Goal: Task Accomplishment & Management: Use online tool/utility

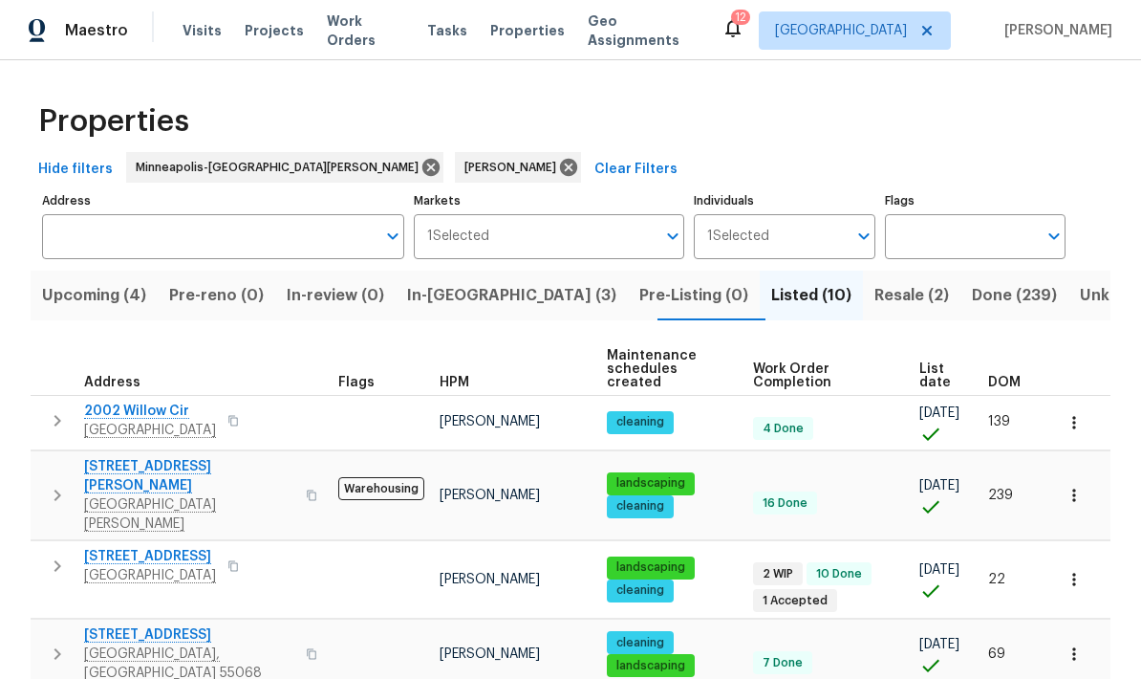
scroll to position [-16, 0]
click at [560, 175] on icon at bounding box center [568, 167] width 17 height 17
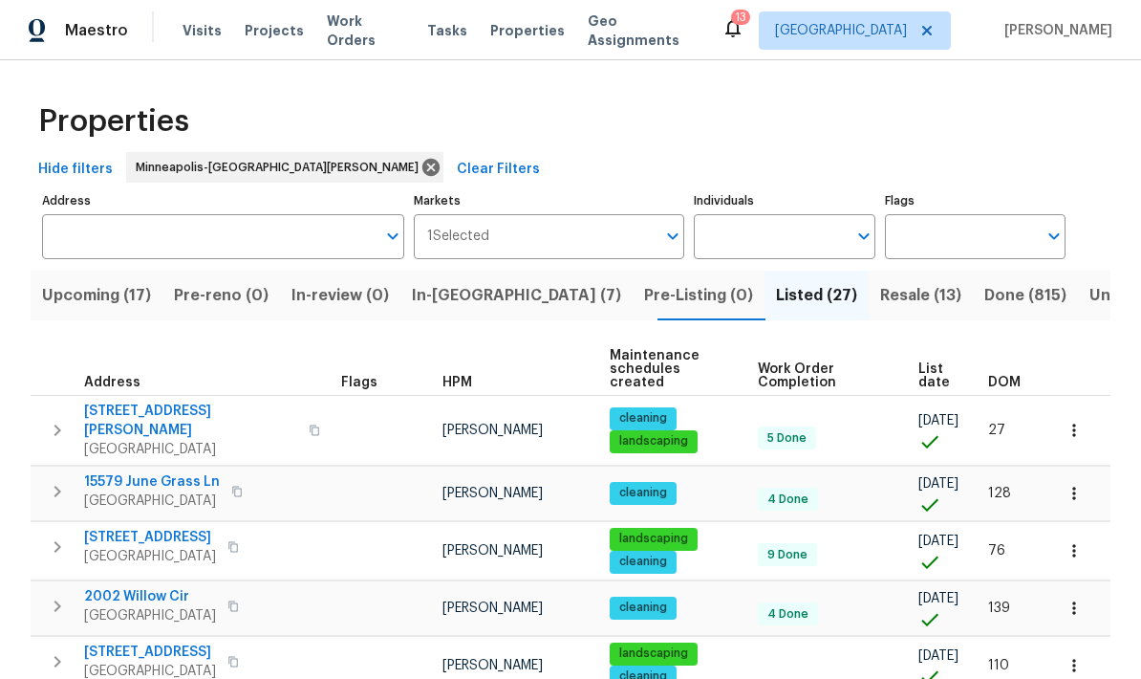
click at [87, 291] on span "Upcoming (17)" at bounding box center [96, 295] width 109 height 27
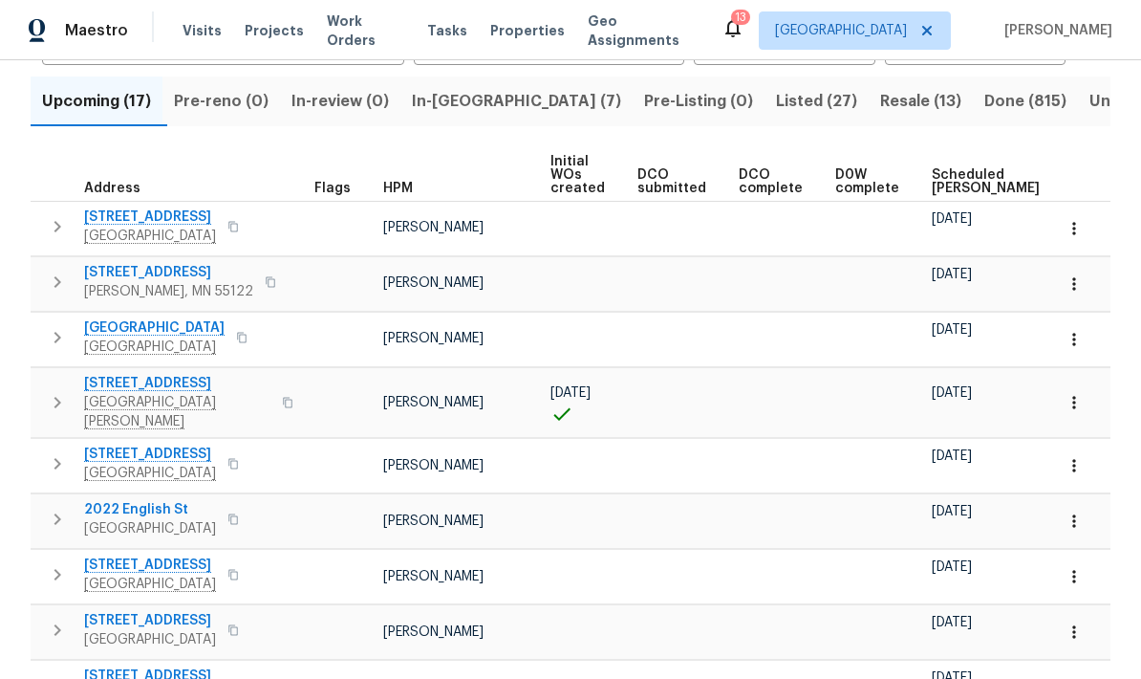
scroll to position [182, 0]
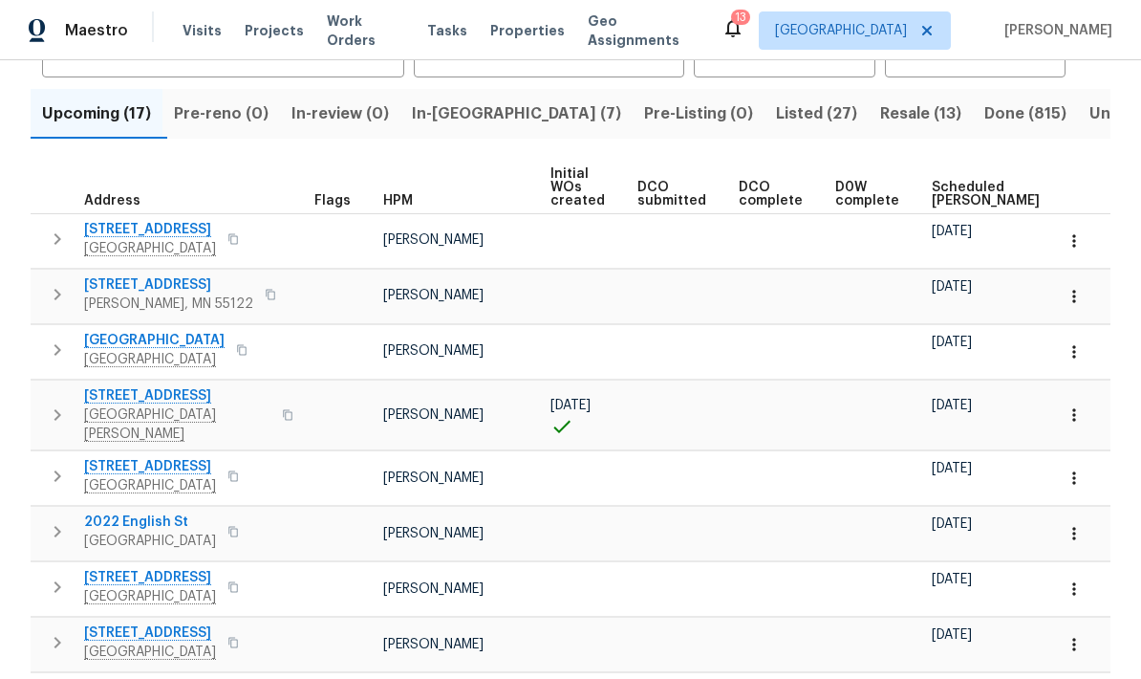
click at [952, 194] on span "Scheduled COE" at bounding box center [986, 194] width 108 height 27
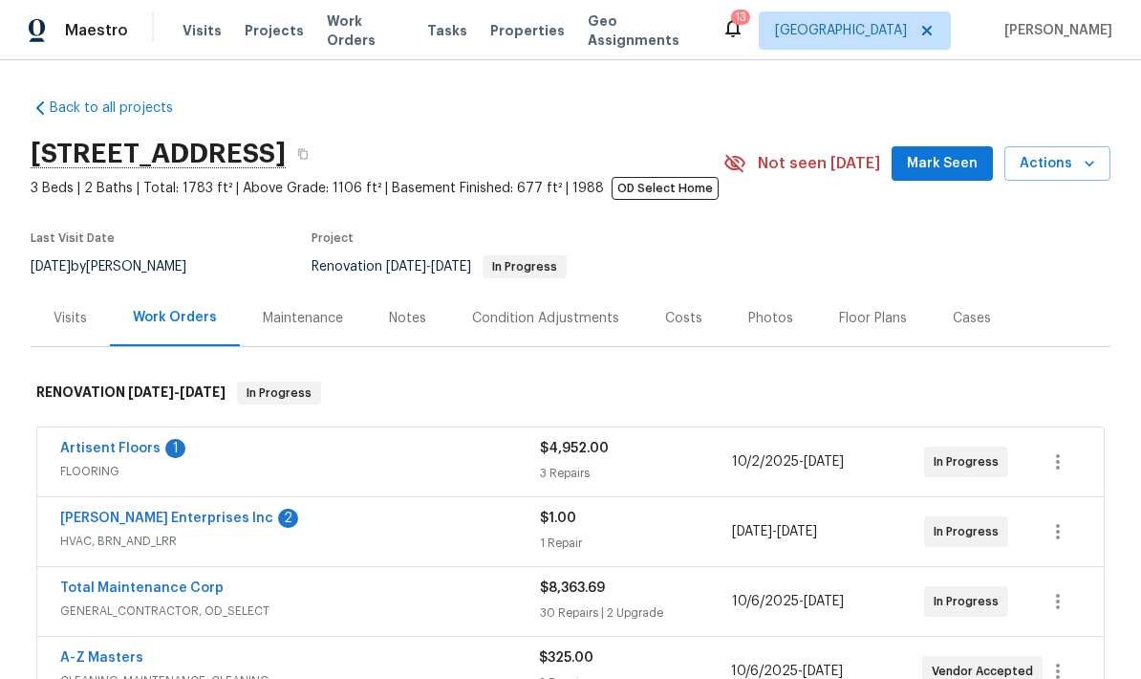
click at [968, 161] on span "Mark Seen" at bounding box center [942, 164] width 71 height 24
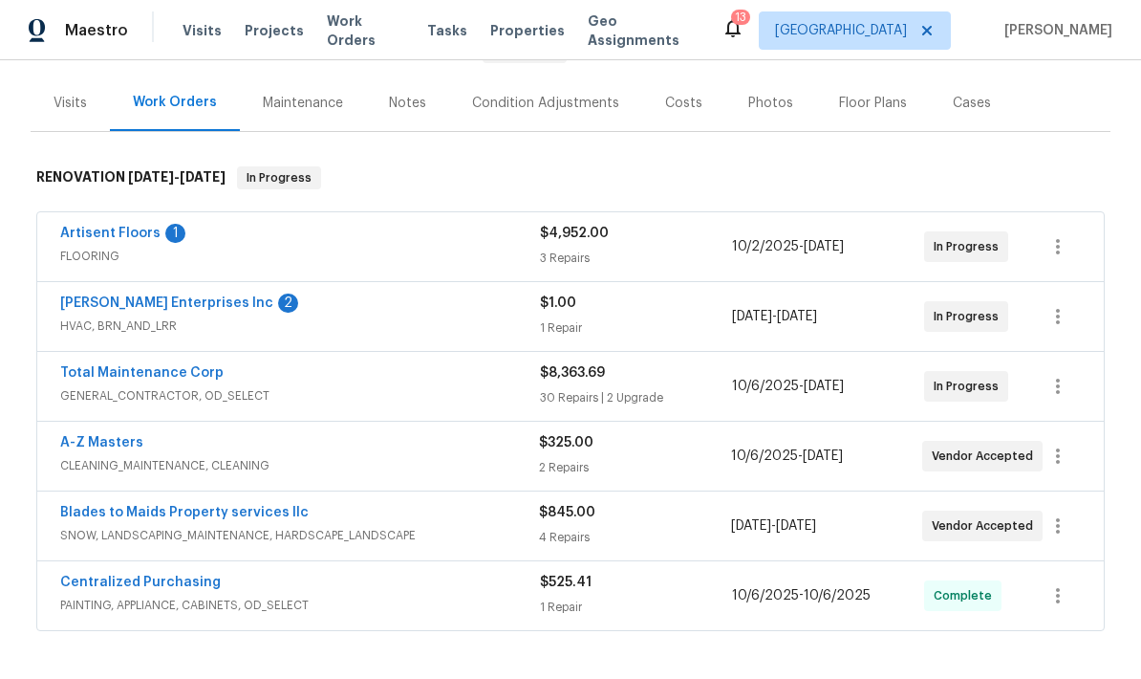
scroll to position [217, 0]
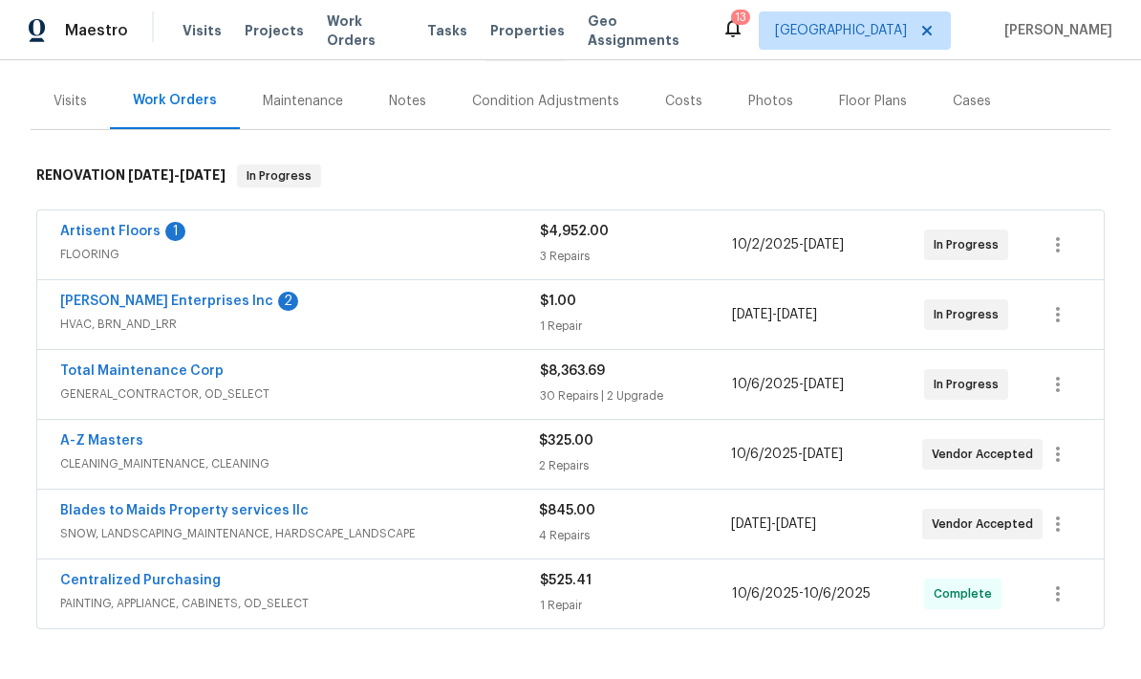
click at [235, 513] on link "Blades to Maids Property services llc" at bounding box center [184, 510] width 248 height 13
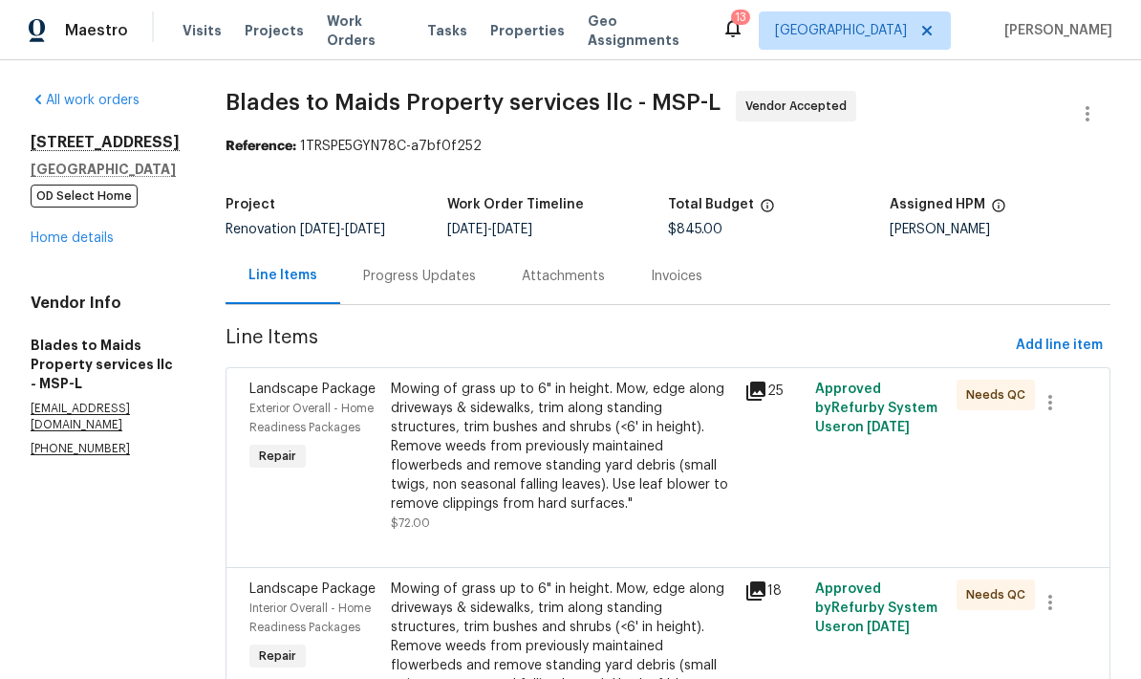
click at [403, 276] on div "Progress Updates" at bounding box center [419, 276] width 113 height 19
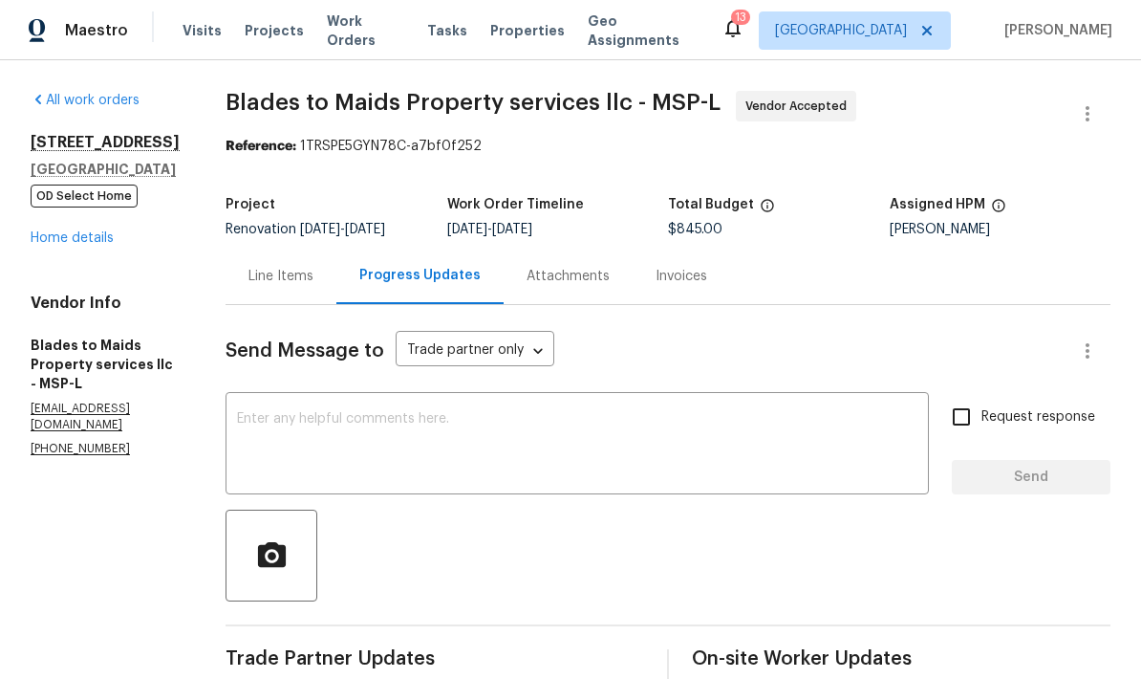
click at [248, 270] on div "Line Items" at bounding box center [280, 276] width 65 height 19
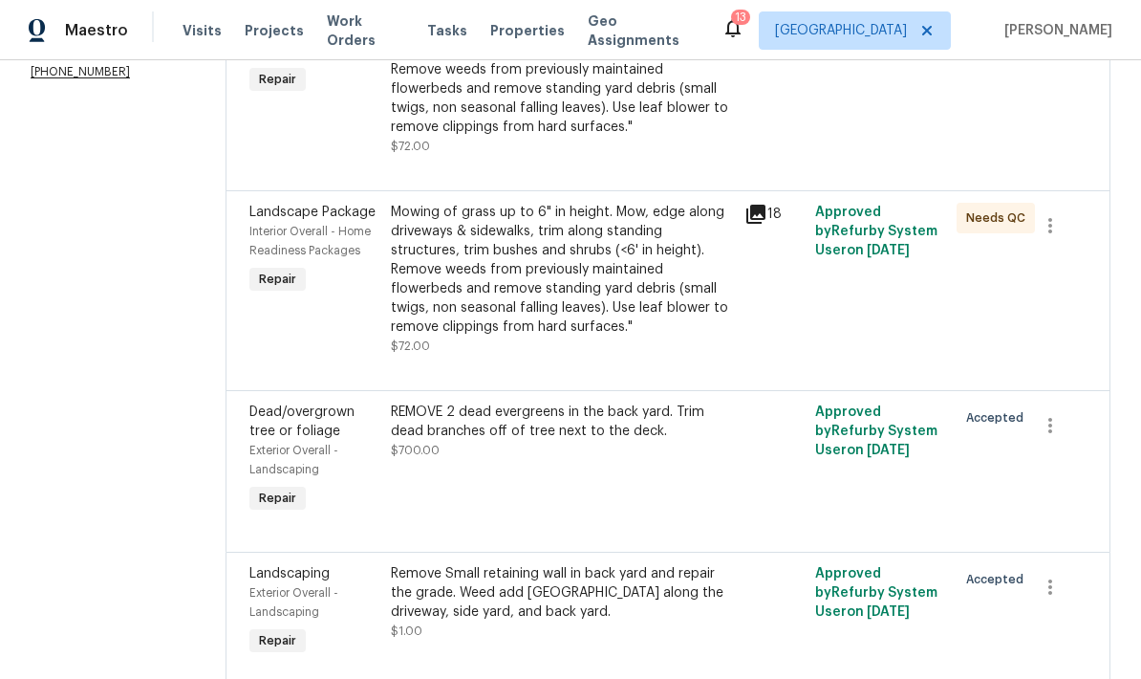
scroll to position [376, 0]
click at [565, 421] on div "REMOVE 2 dead evergreens in the back yard. Trim dead branches off of tree next …" at bounding box center [562, 422] width 342 height 38
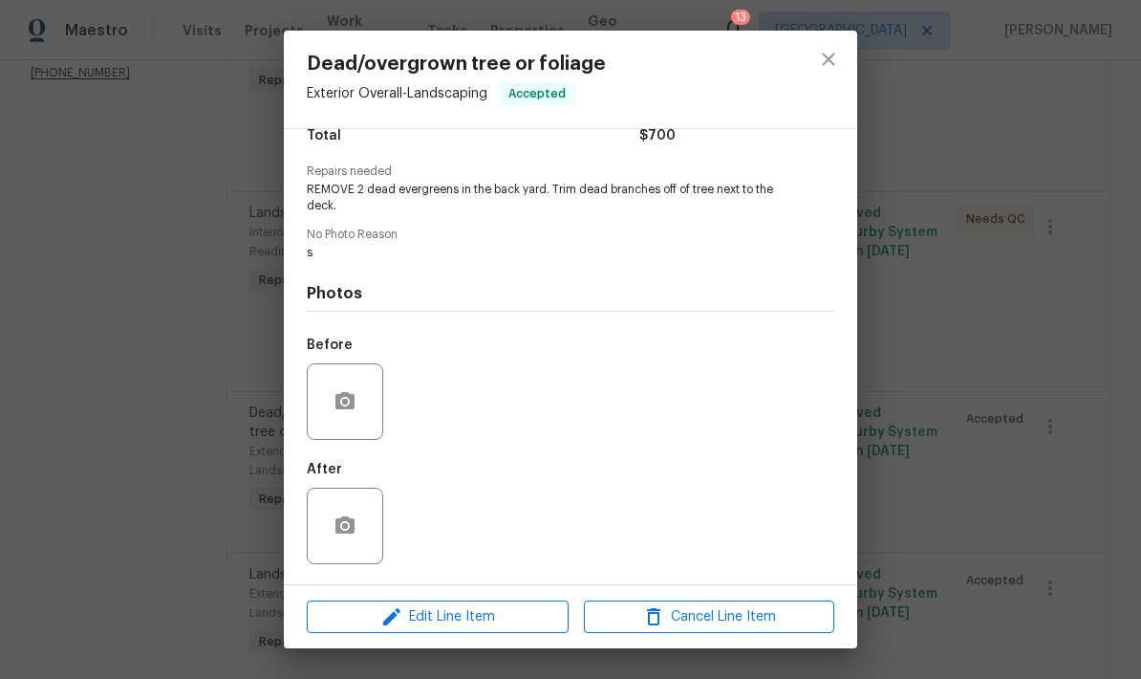
scroll to position [174, 0]
click at [447, 627] on span "Edit Line Item" at bounding box center [438, 617] width 250 height 24
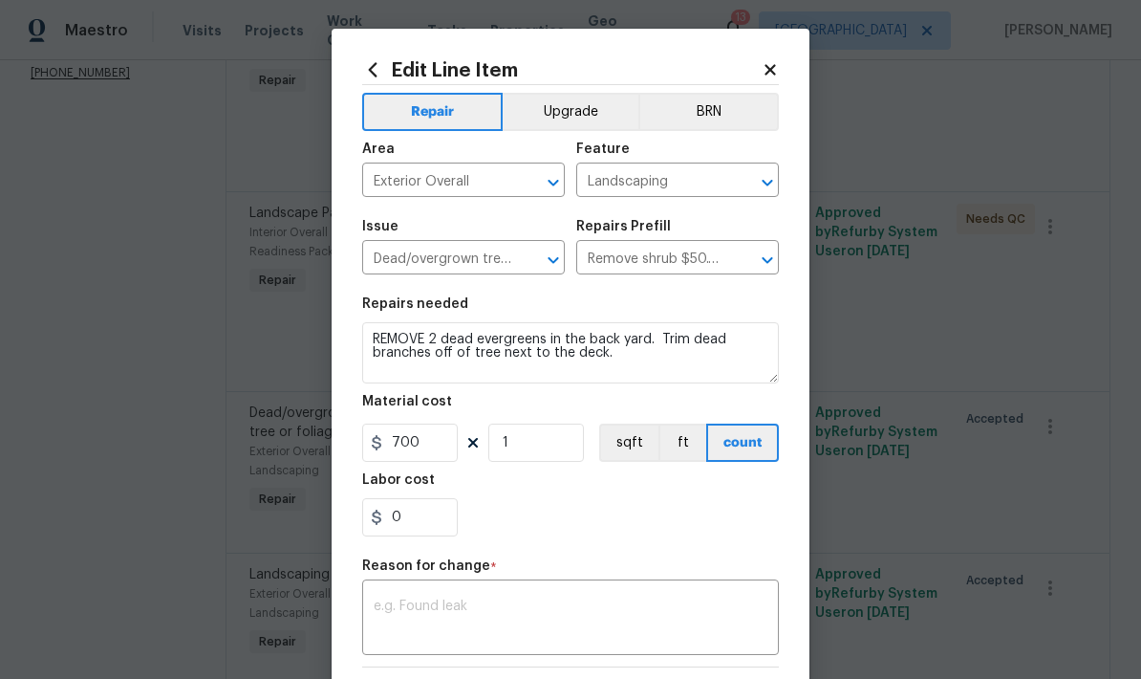
click at [494, 593] on div "x ​" at bounding box center [570, 619] width 417 height 71
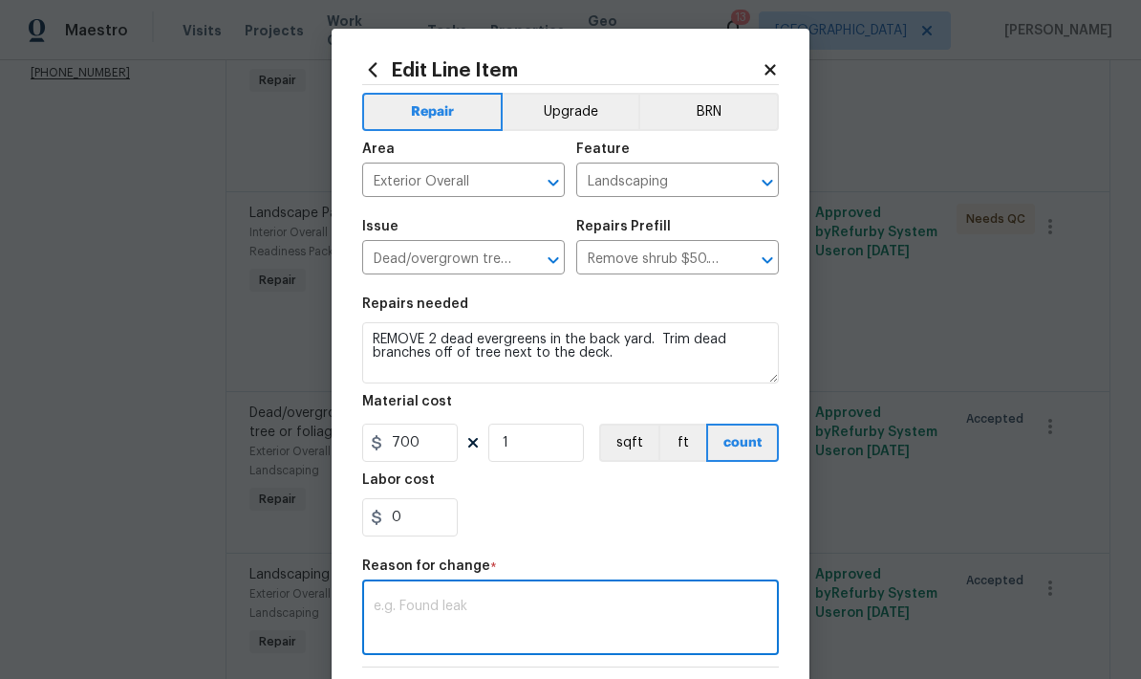
scroll to position [51, 0]
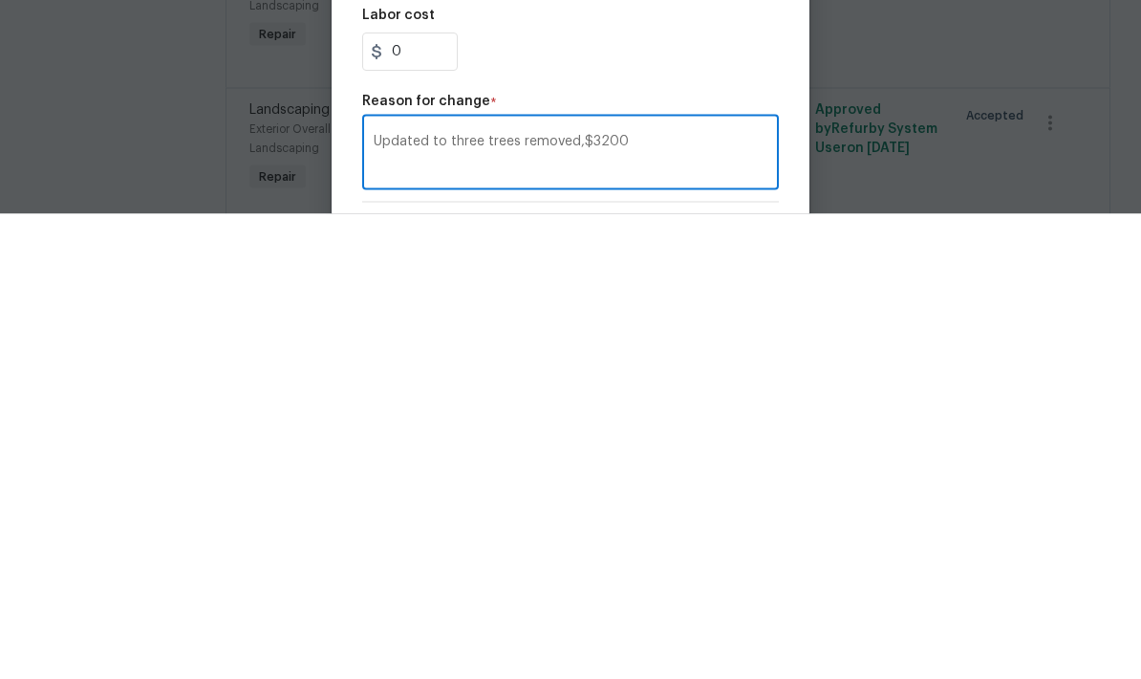
type textarea "Updated to three trees removed,$3200"
click at [736, 90] on div "Repair Upgrade BRN Area Exterior Overall ​ Feature Landscaping ​ Issue Dead/ove…" at bounding box center [570, 456] width 417 height 743
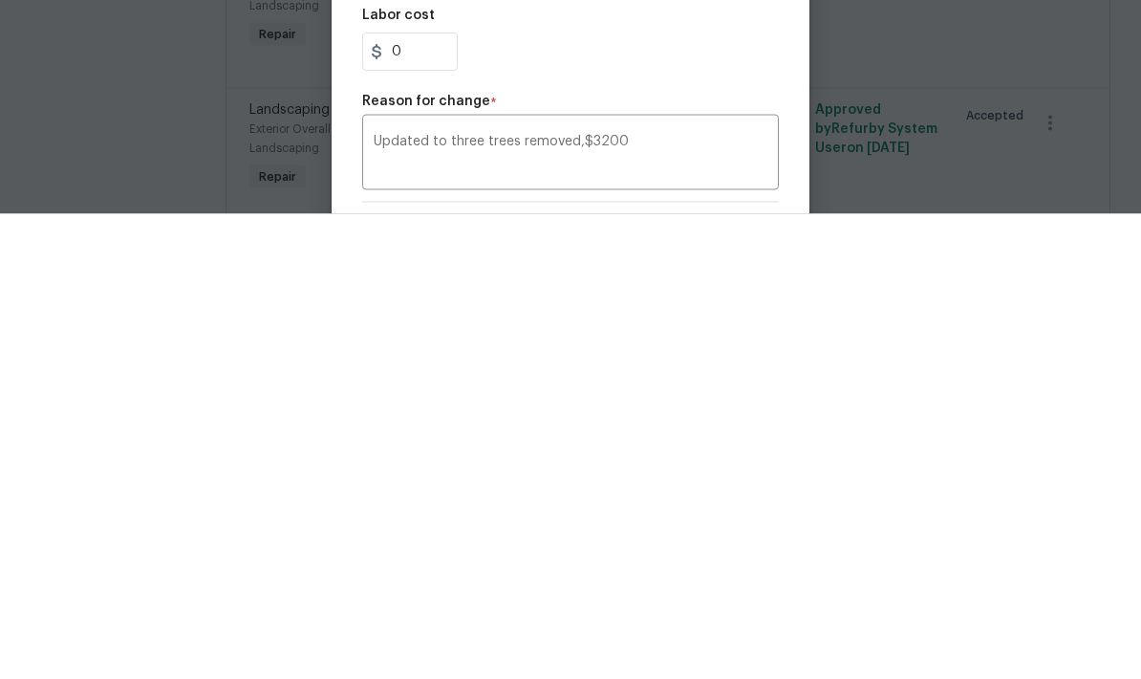
scroll to position [76, 0]
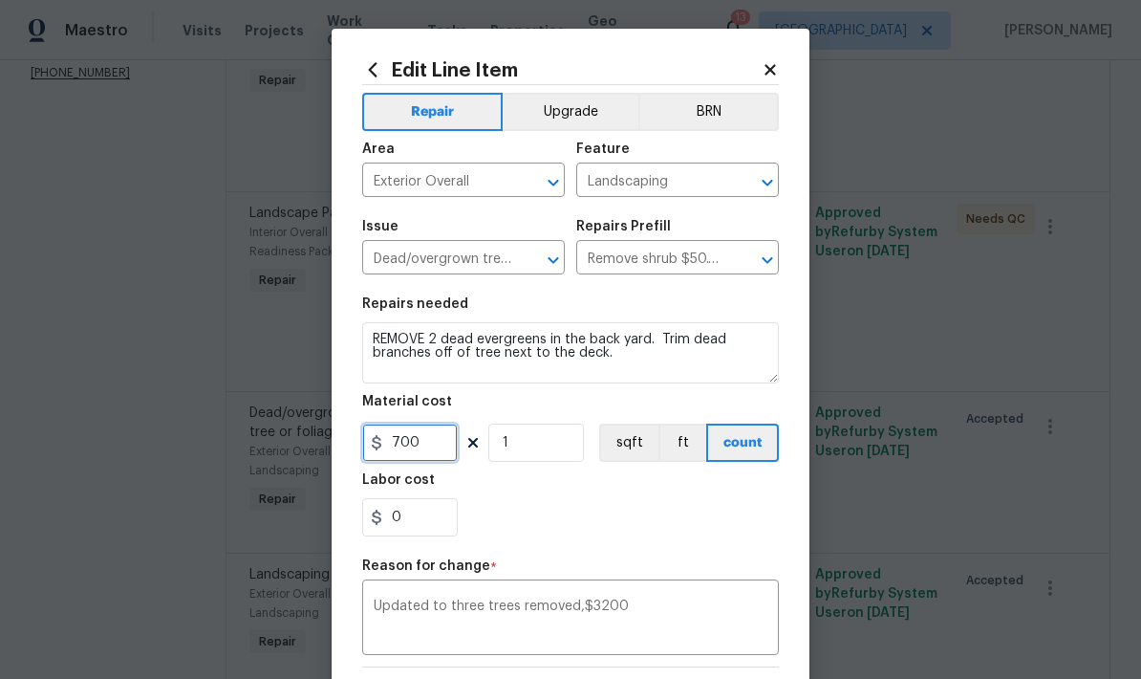
click at [447, 440] on input "700" at bounding box center [410, 442] width 96 height 38
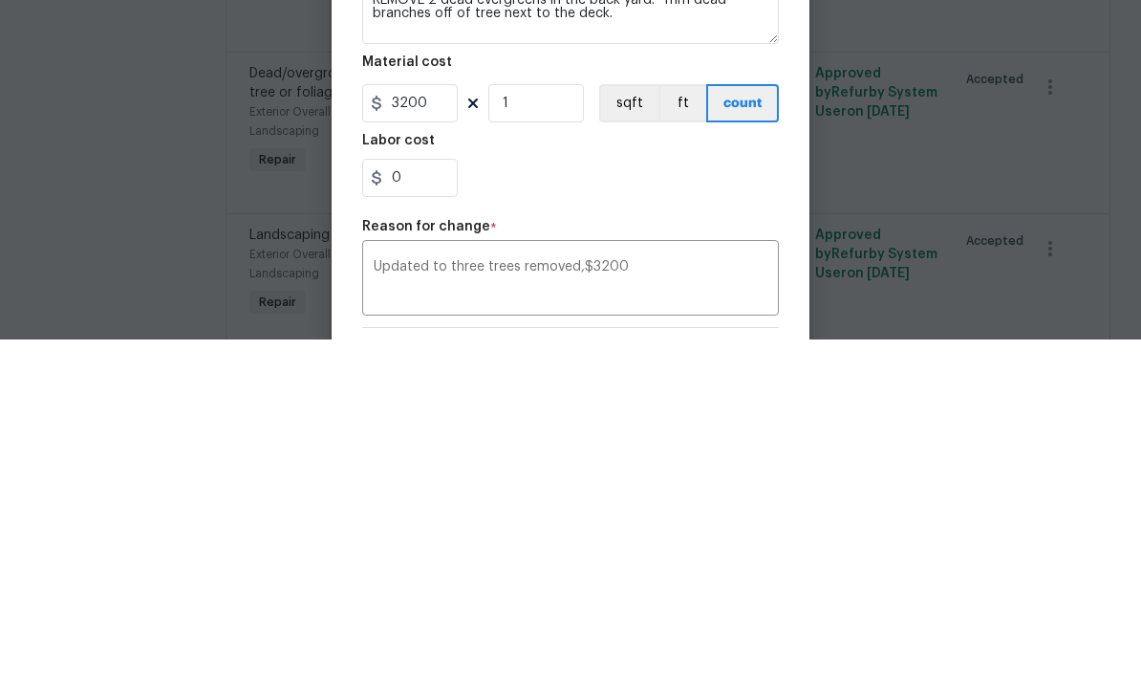
click at [692, 498] on div "0" at bounding box center [570, 517] width 417 height 38
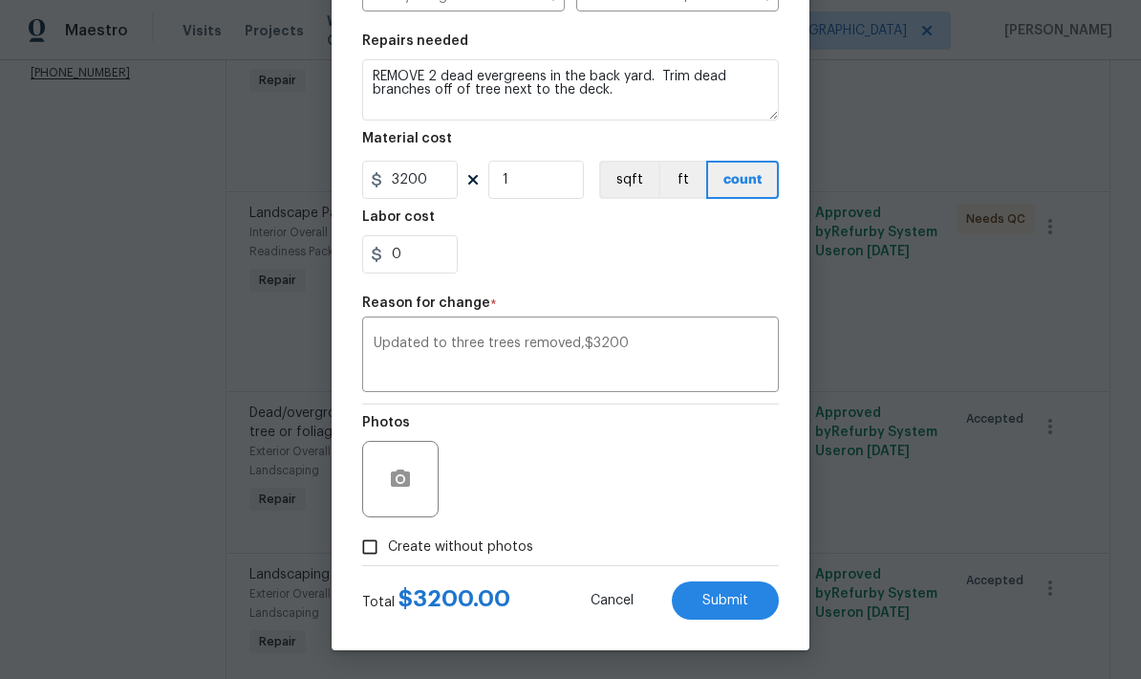
scroll to position [267, 0]
click at [742, 593] on span "Submit" at bounding box center [725, 600] width 46 height 14
type input "700"
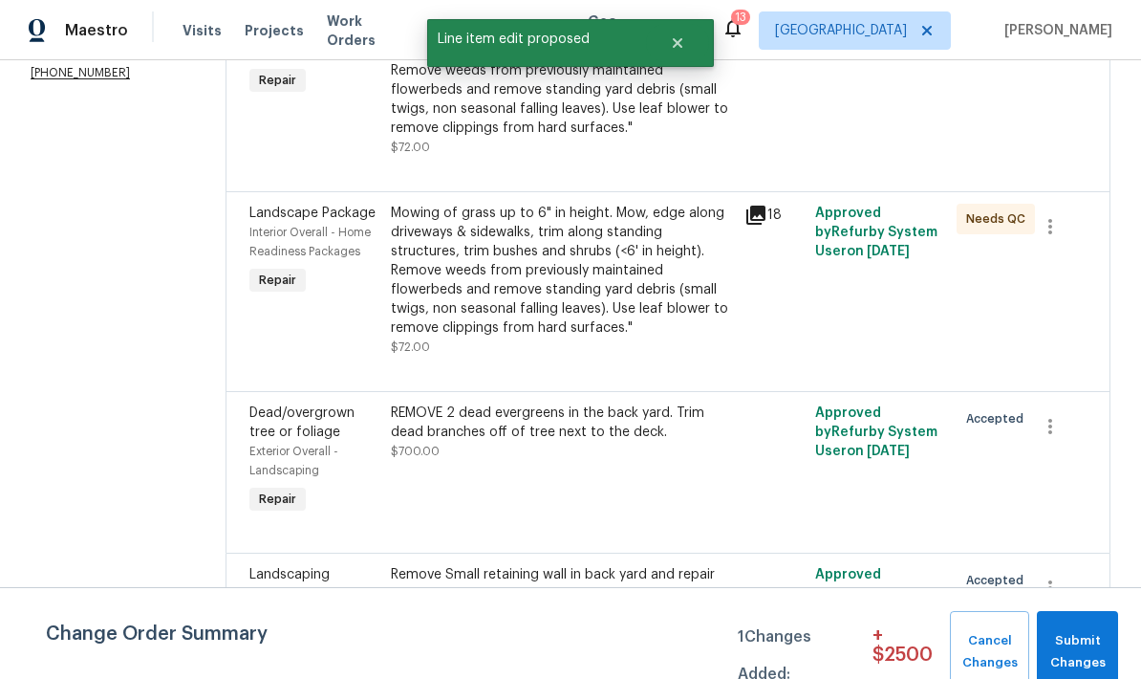
scroll to position [0, 0]
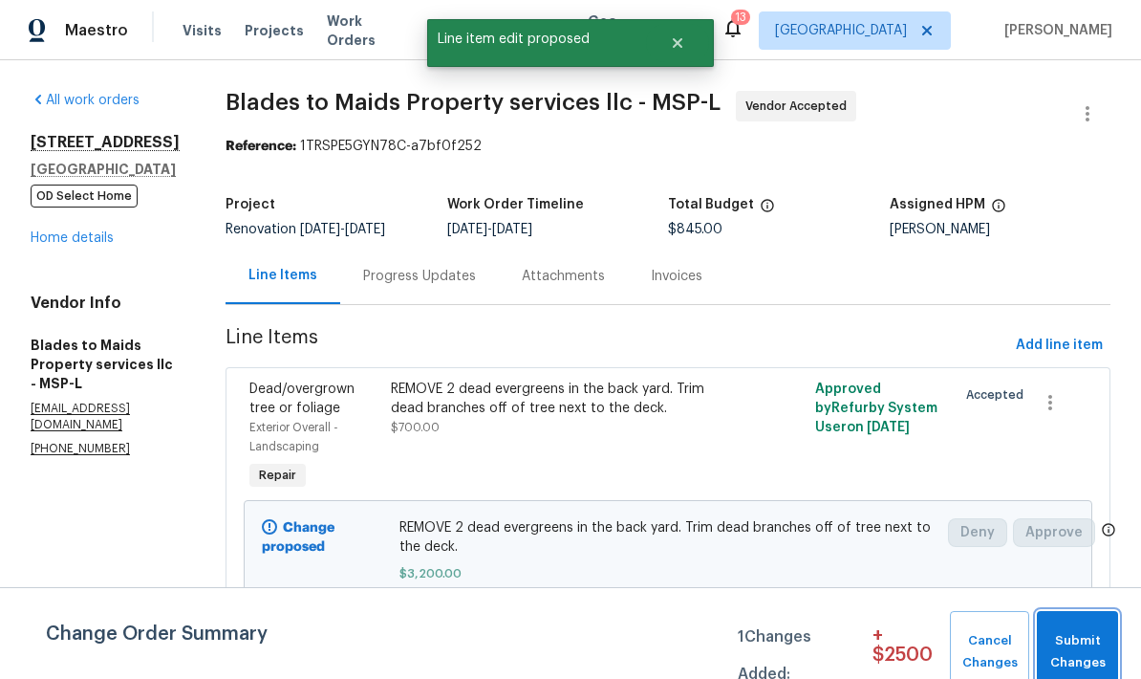
click at [1089, 644] on span "Submit Changes" at bounding box center [1077, 652] width 62 height 44
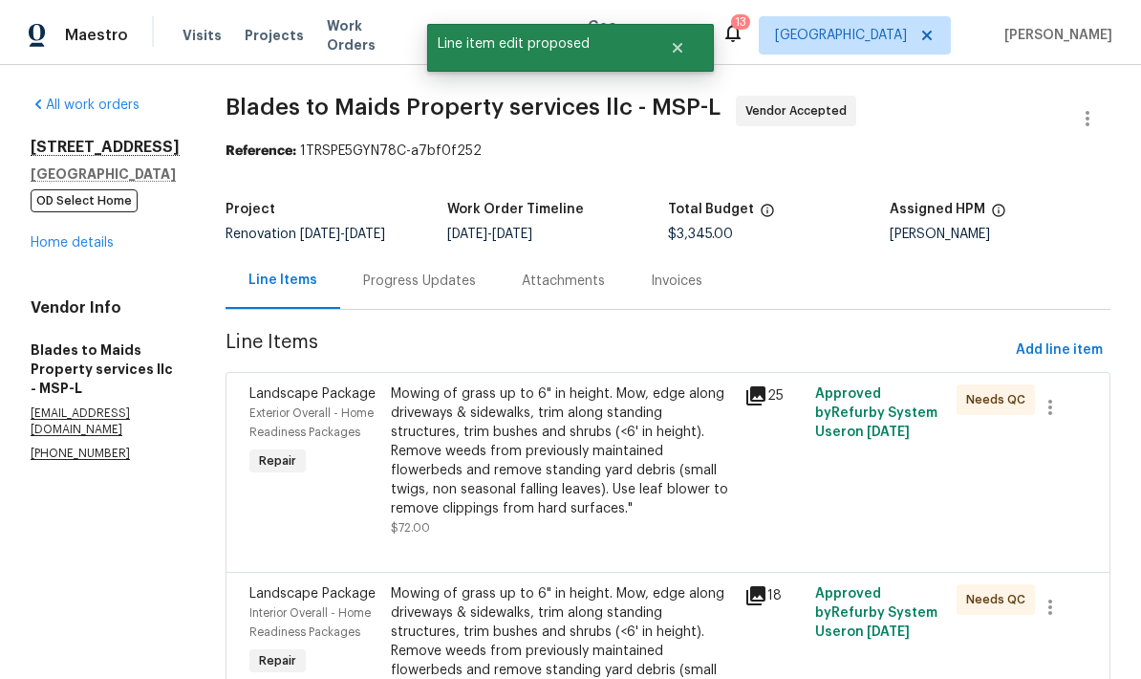
scroll to position [76, 0]
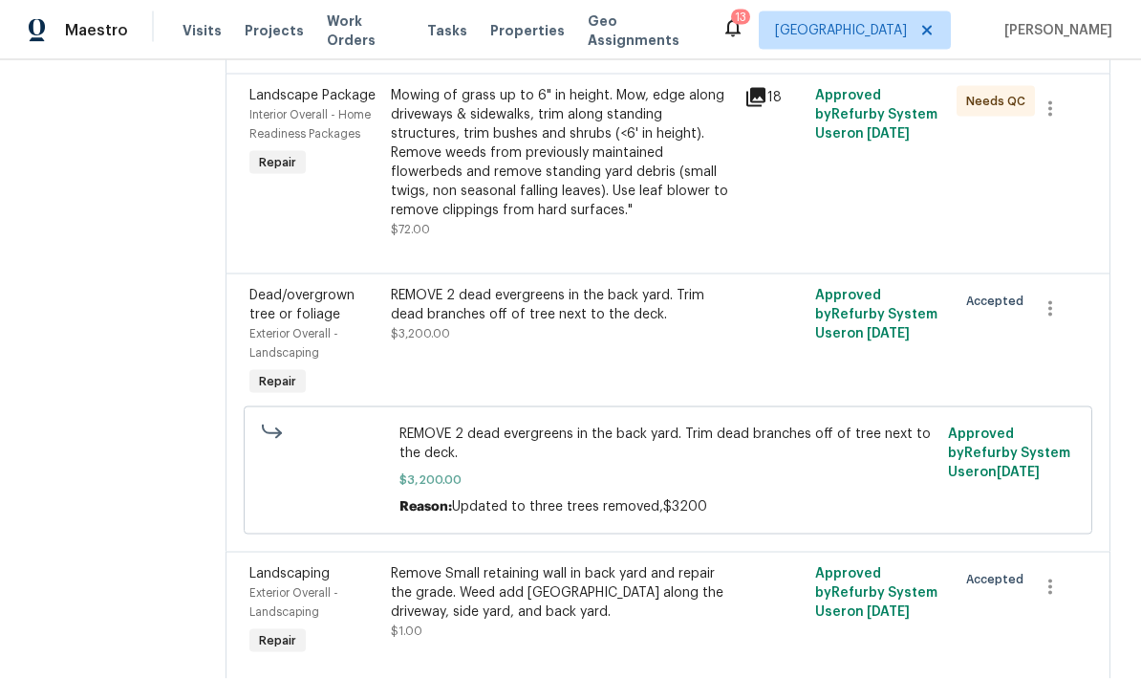
scroll to position [76, 0]
click at [1045, 575] on icon "button" at bounding box center [1050, 586] width 23 height 23
click at [1073, 520] on li "Cancel" at bounding box center [1061, 516] width 74 height 32
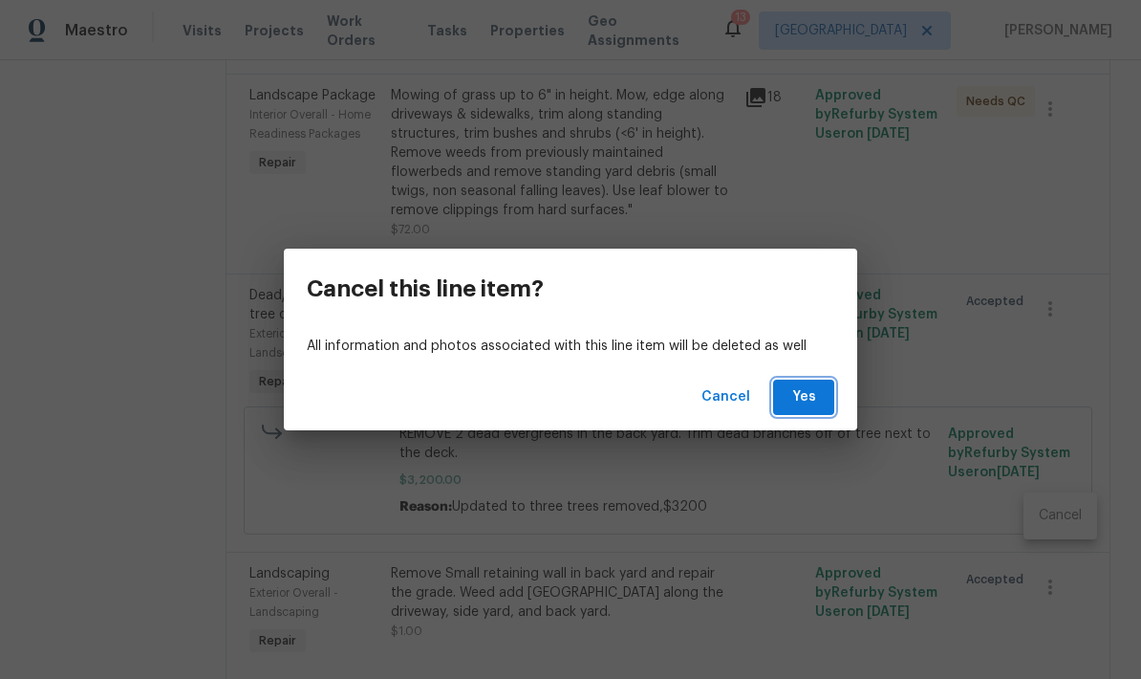
click at [812, 401] on span "Yes" at bounding box center [803, 397] width 31 height 24
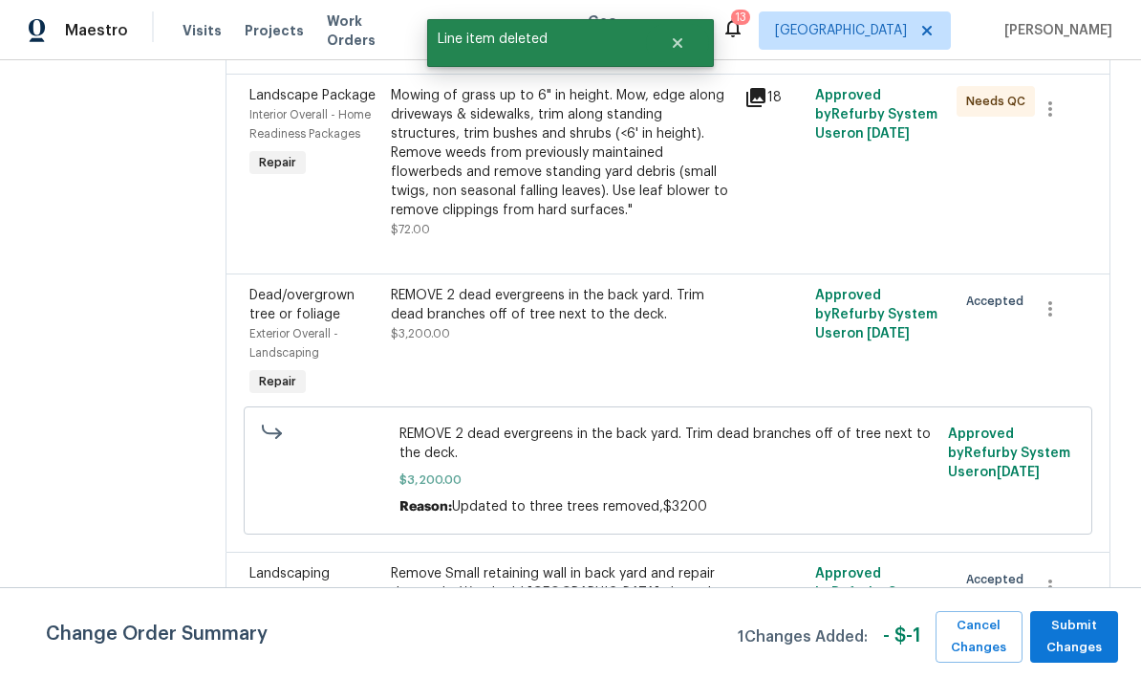
scroll to position [0, 0]
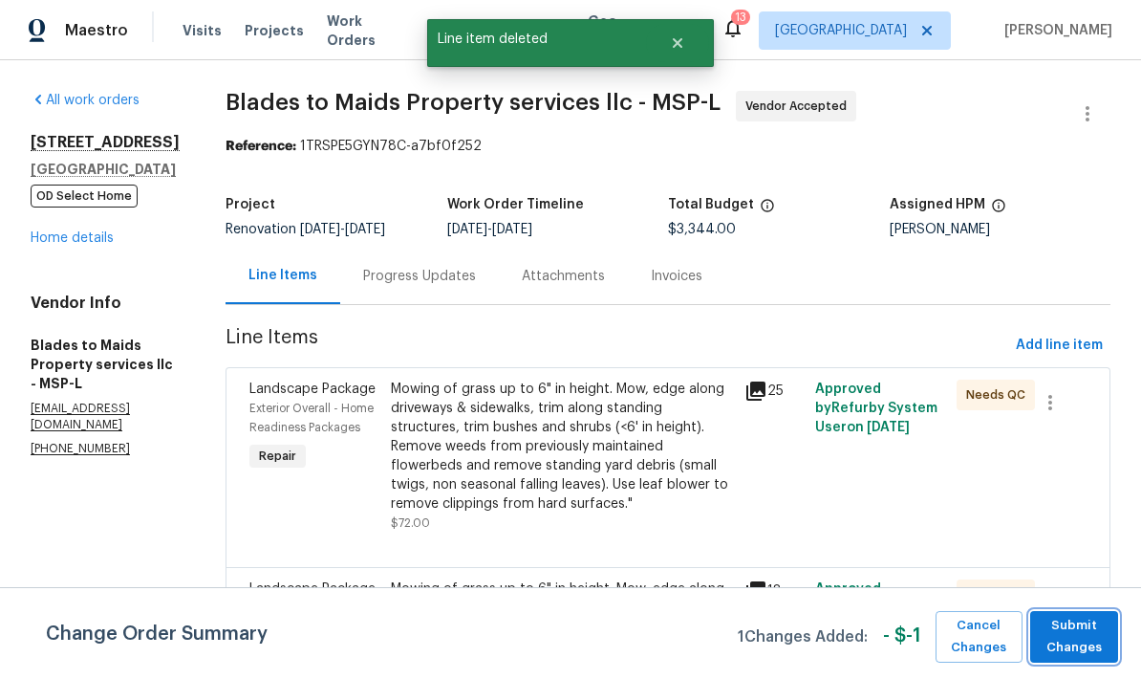
click at [1091, 637] on span "Submit Changes" at bounding box center [1074, 637] width 69 height 44
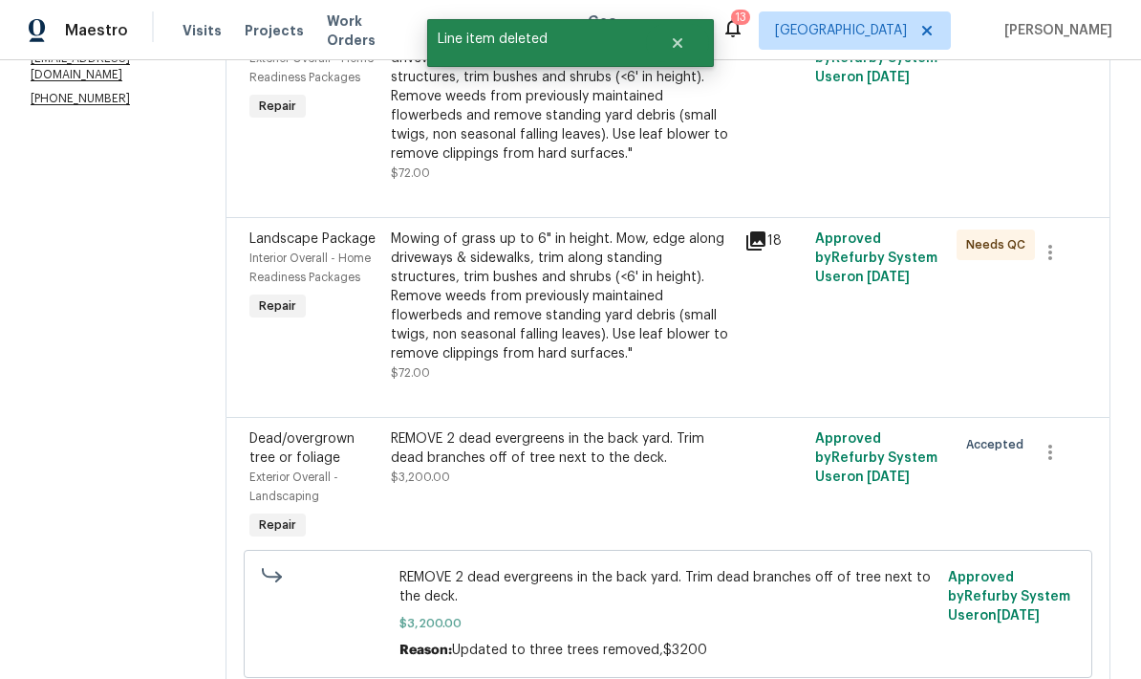
scroll to position [349, 0]
click at [528, 452] on div "REMOVE 2 dead evergreens in the back yard. Trim dead branches off of tree next …" at bounding box center [562, 449] width 342 height 38
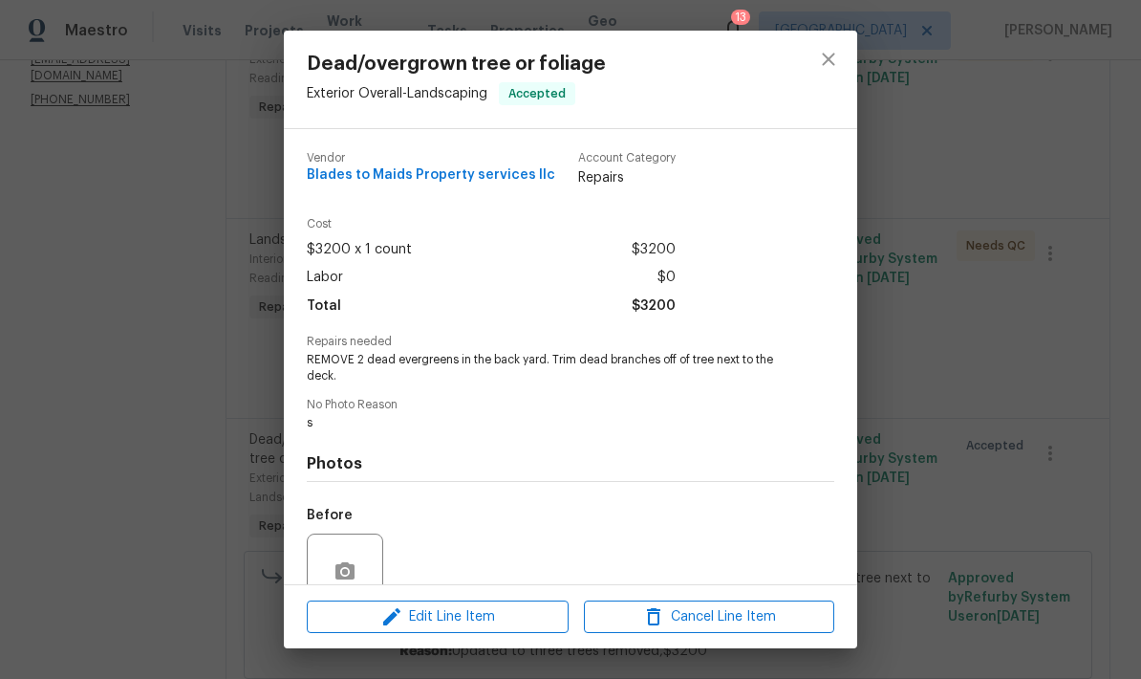
scroll to position [-1, 0]
click at [827, 67] on icon "close" at bounding box center [828, 59] width 23 height 23
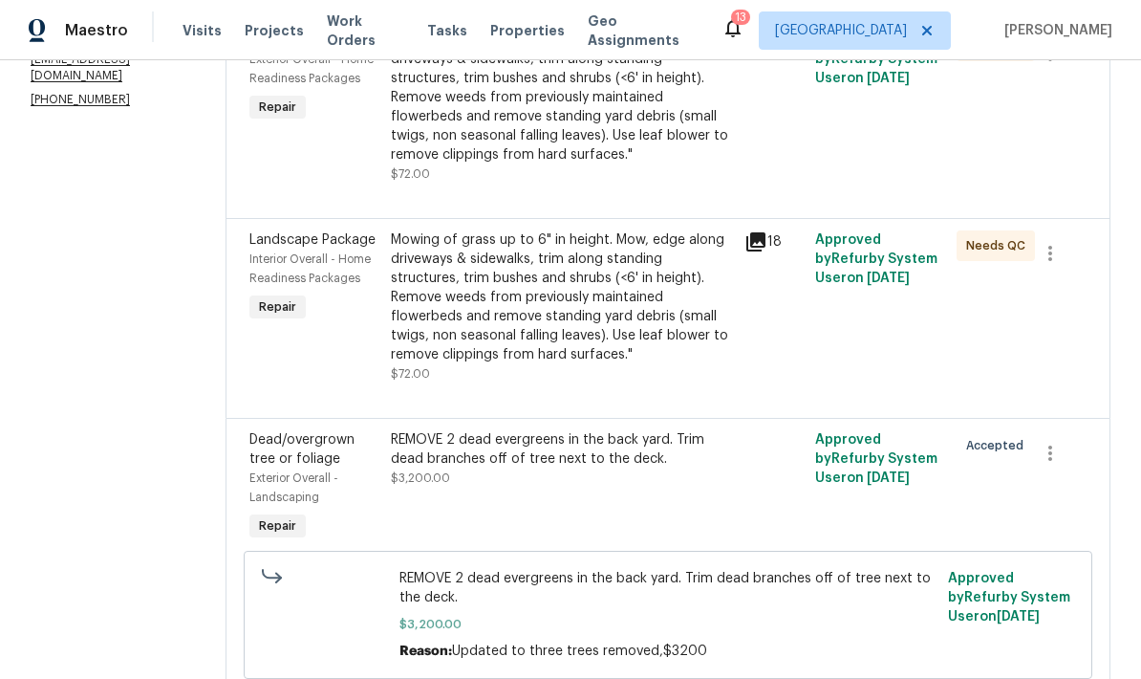
scroll to position [76, 0]
click at [1045, 442] on icon "button" at bounding box center [1050, 453] width 23 height 23
click at [941, 464] on div at bounding box center [570, 339] width 1141 height 679
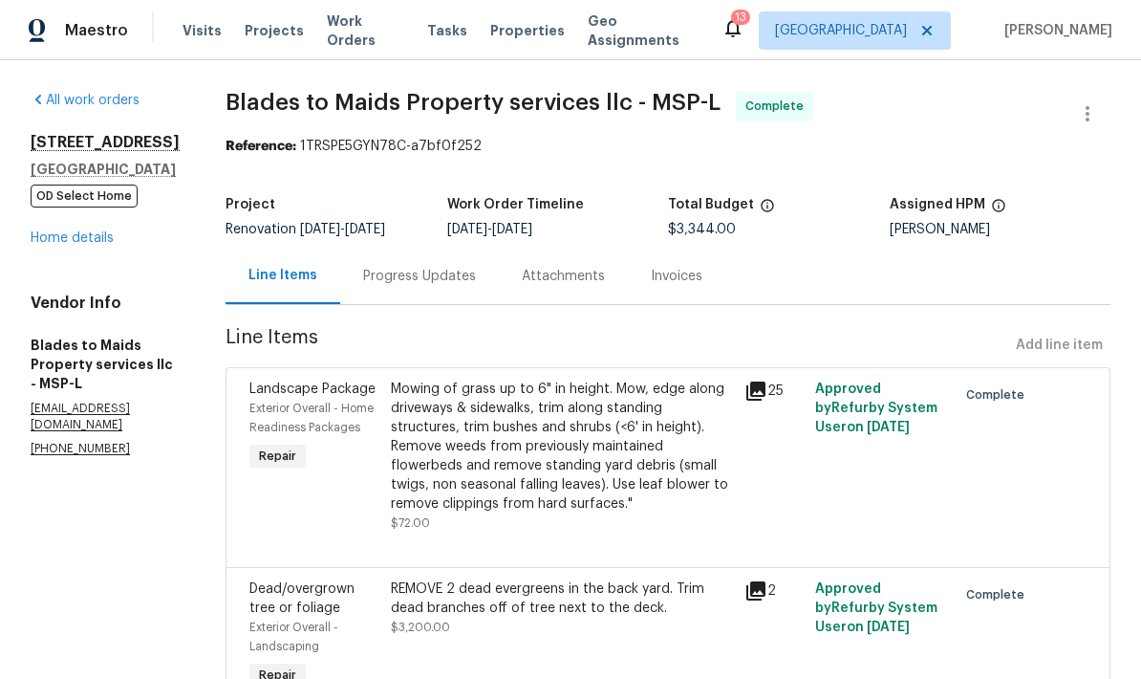
click at [72, 245] on link "Home details" at bounding box center [72, 237] width 83 height 13
